Goal: Task Accomplishment & Management: Use online tool/utility

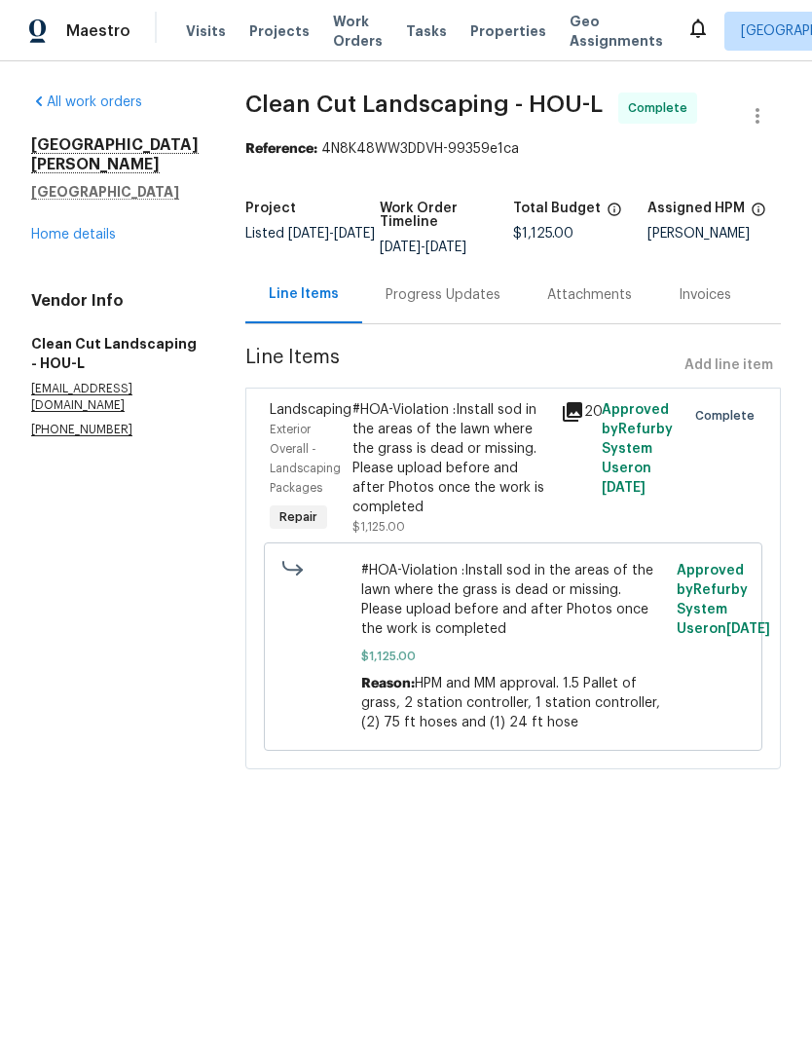
click at [74, 228] on link "Home details" at bounding box center [73, 235] width 85 height 14
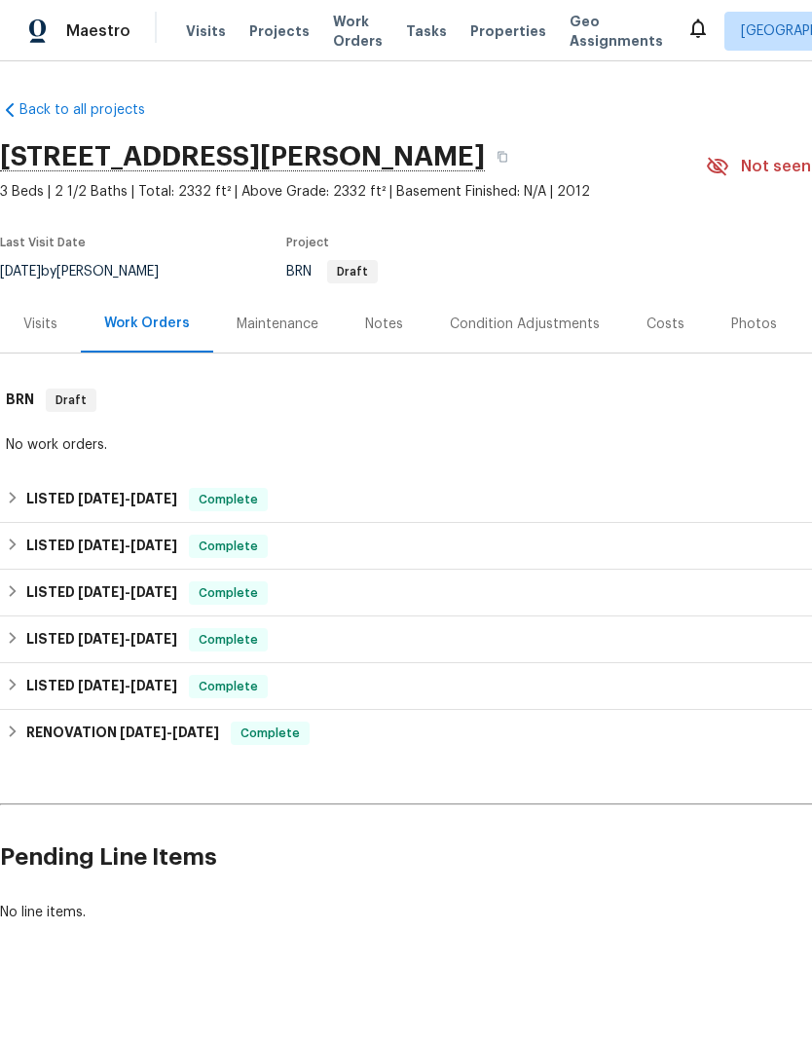
click at [337, 46] on span "Work Orders" at bounding box center [358, 31] width 50 height 39
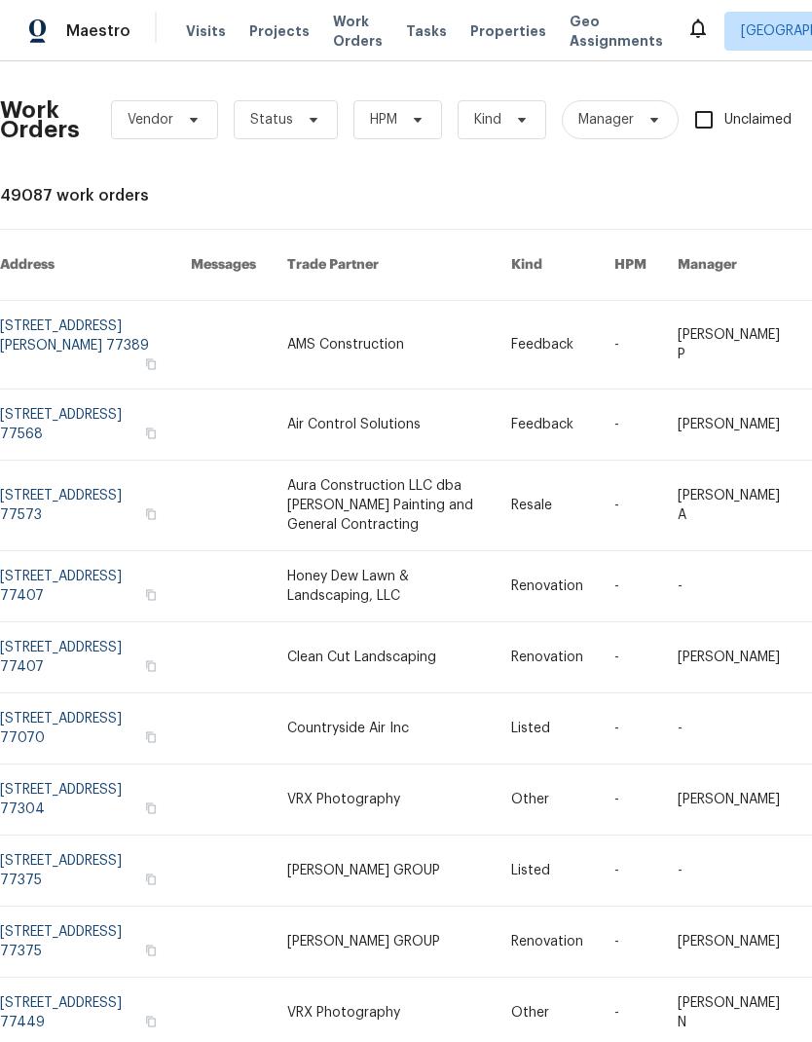
click at [413, 24] on span "Tasks" at bounding box center [426, 31] width 41 height 14
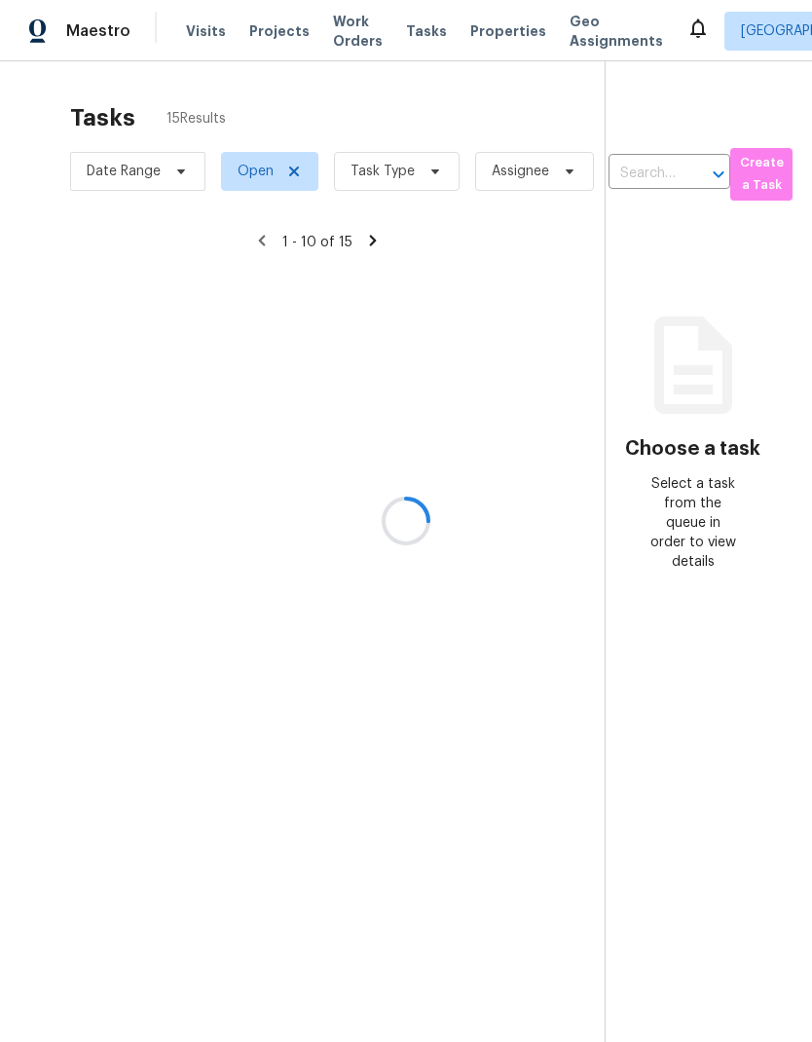
click at [405, 184] on div at bounding box center [406, 521] width 812 height 1042
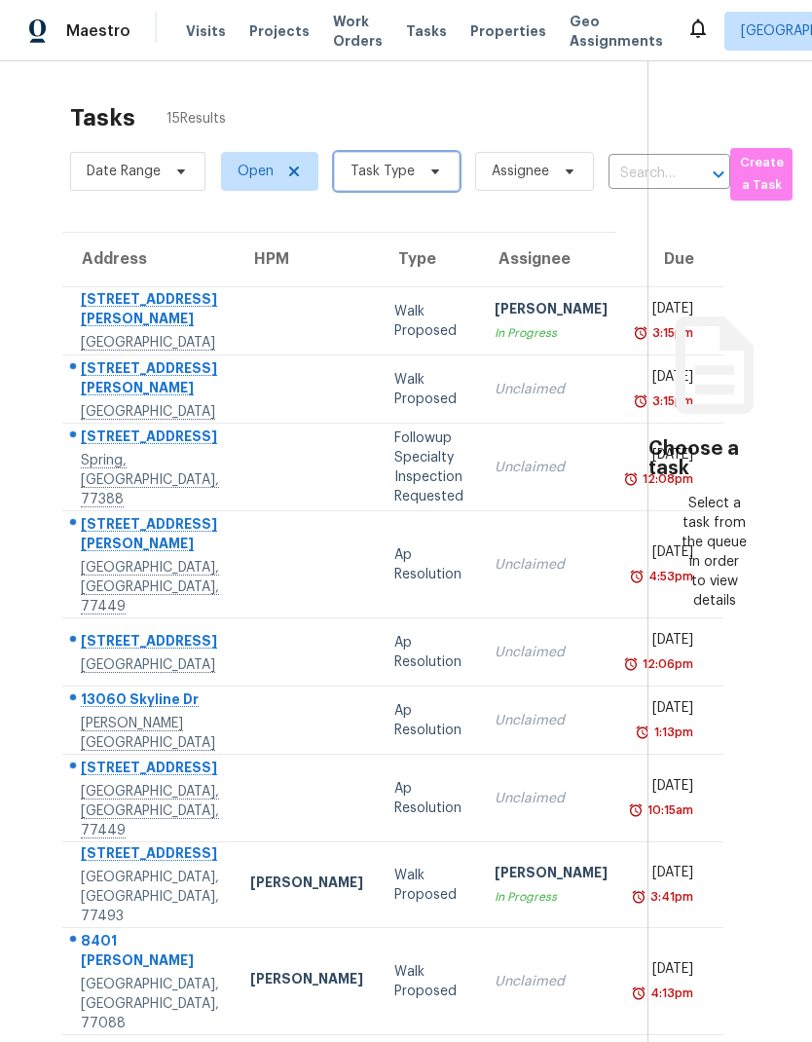
click at [412, 164] on span "Task Type" at bounding box center [397, 171] width 126 height 39
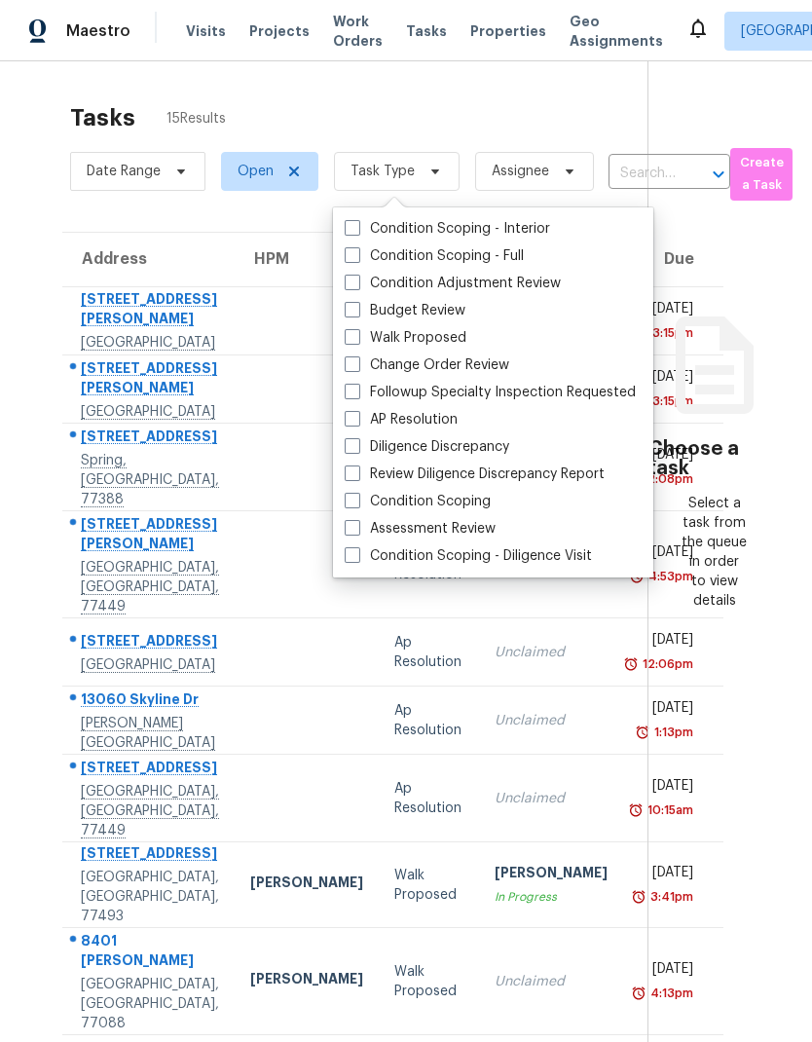
click at [367, 307] on label "Budget Review" at bounding box center [405, 310] width 121 height 19
click at [357, 307] on input "Budget Review" at bounding box center [351, 307] width 13 height 13
checkbox input "true"
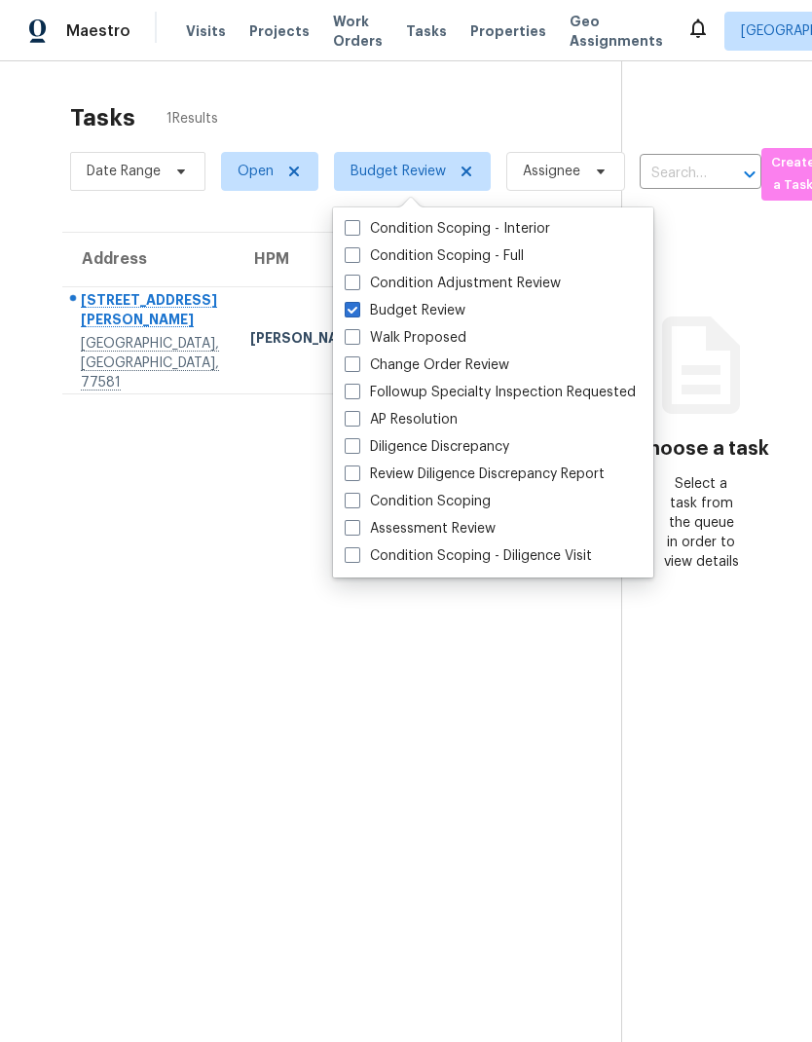
click at [271, 712] on section "Tasks 1 Results Date Range Open Budget Review Assignee ​ Create a Task Address …" at bounding box center [326, 598] width 590 height 1011
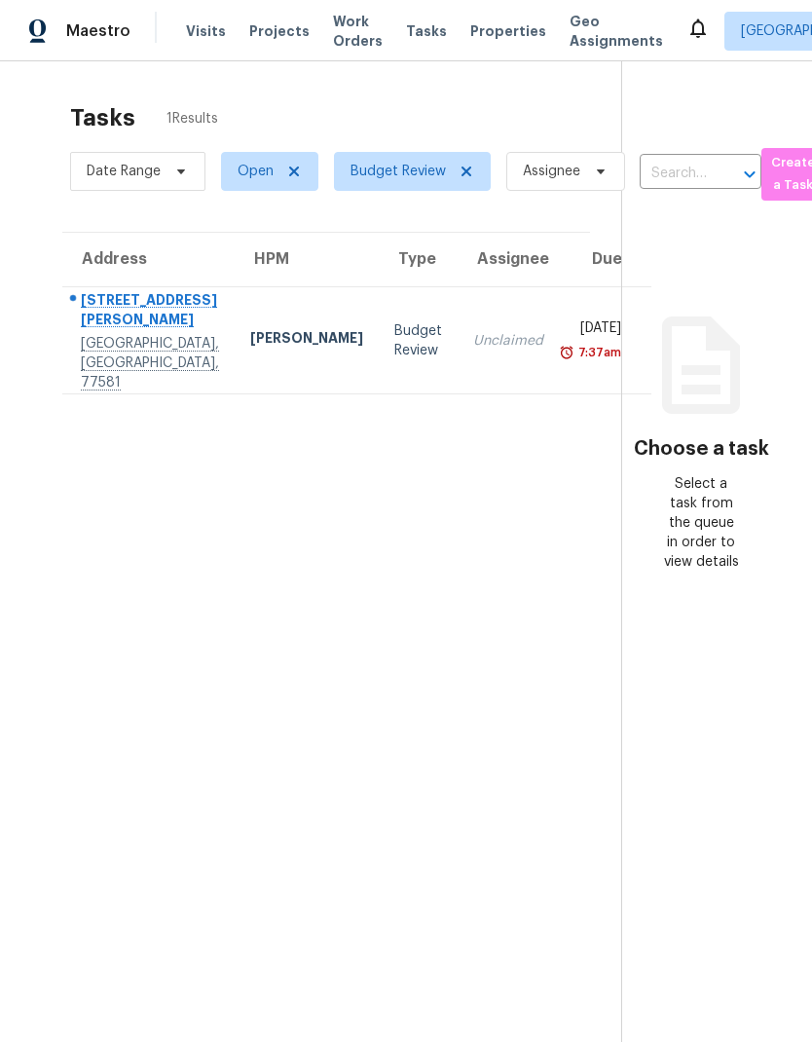
click at [114, 334] on div "Pearland, TX, 77581" at bounding box center [150, 363] width 138 height 58
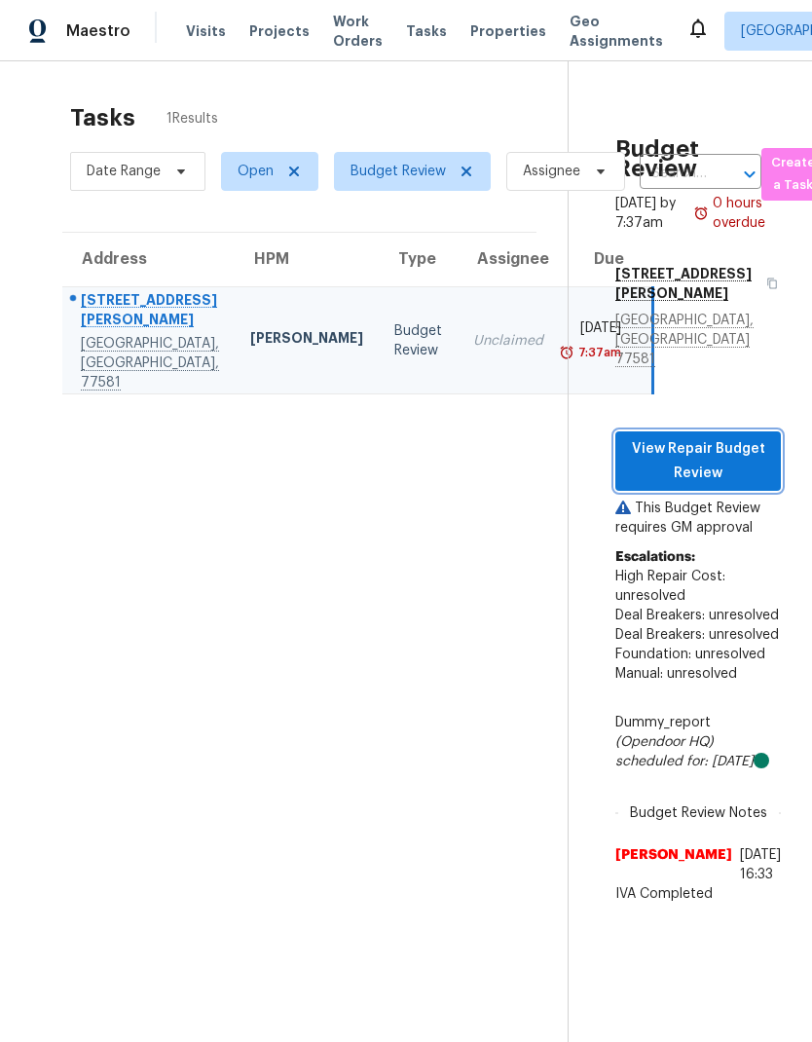
click at [740, 437] on span "View Repair Budget Review" at bounding box center [698, 461] width 134 height 48
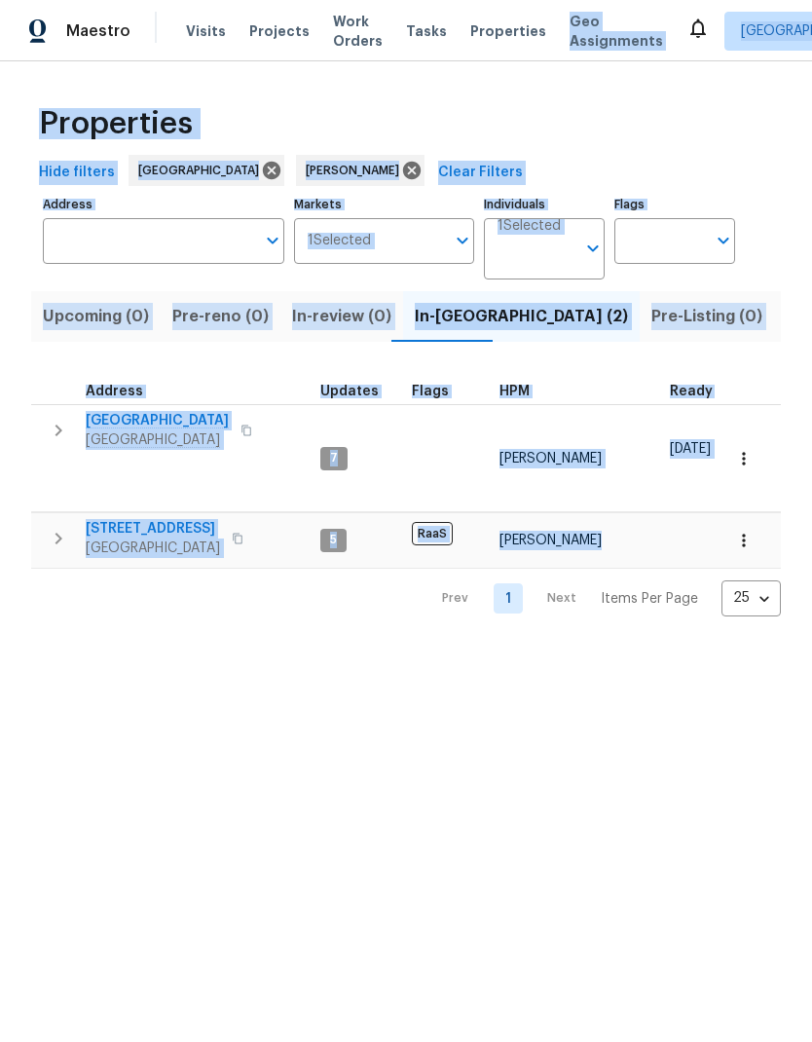
click at [206, 648] on html "Maestro Visits Projects Work Orders Tasks Properties Geo Assignments [GEOGRAPHI…" at bounding box center [406, 324] width 812 height 648
